Goal: Navigation & Orientation: Find specific page/section

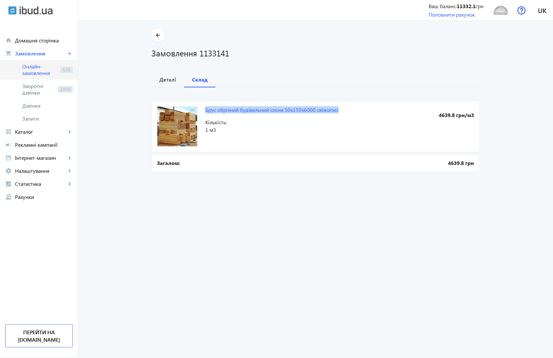
click at [33, 68] on span "Онлайн-замовлення" at bounding box center [40, 69] width 36 height 13
